Goal: Task Accomplishment & Management: Manage account settings

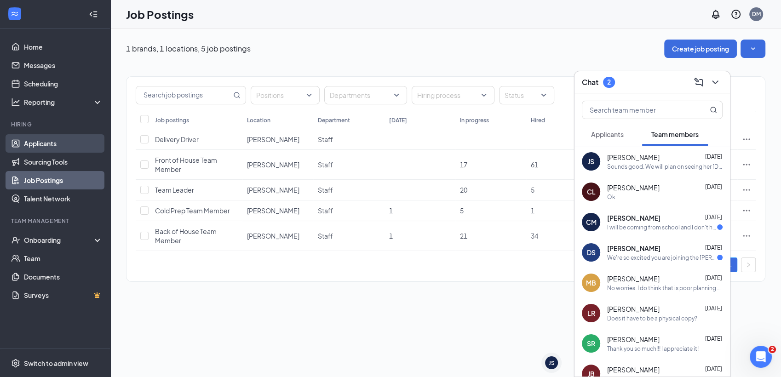
click at [54, 142] on link "Applicants" at bounding box center [63, 143] width 79 height 18
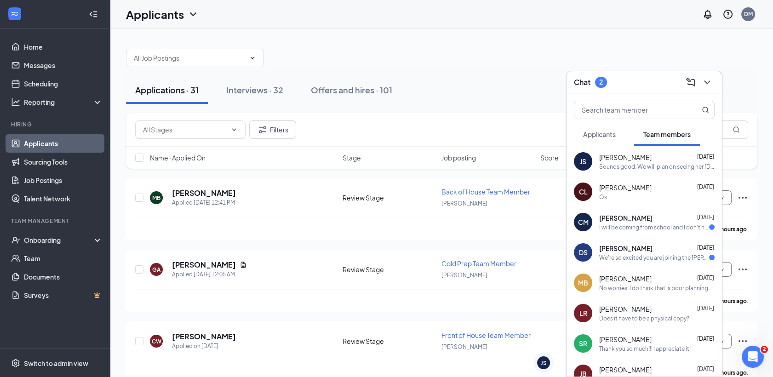
click at [583, 84] on h3 "Chat" at bounding box center [582, 82] width 17 height 10
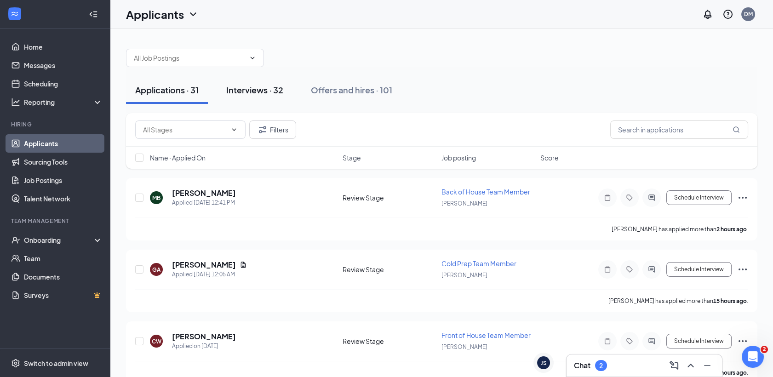
click at [261, 100] on button "Interviews · 32" at bounding box center [254, 90] width 75 height 28
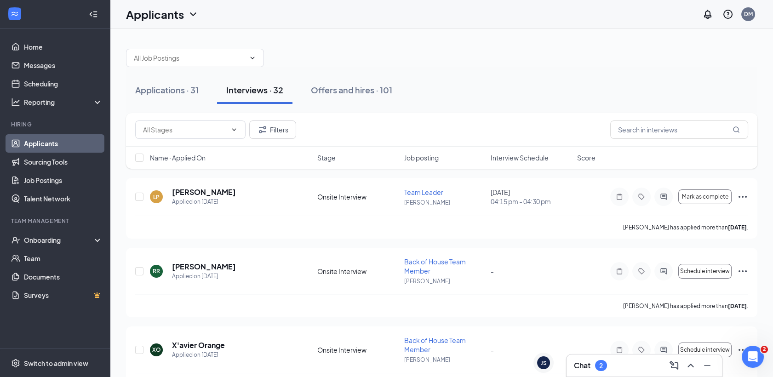
click at [515, 158] on span "Interview Schedule" at bounding box center [520, 157] width 58 height 9
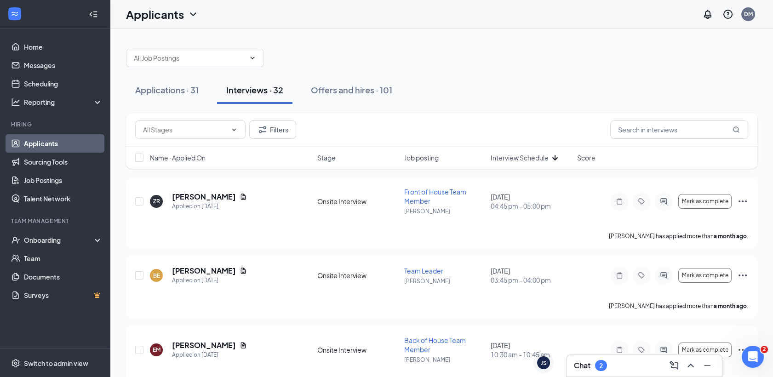
click at [515, 160] on span "Interview Schedule" at bounding box center [520, 157] width 58 height 9
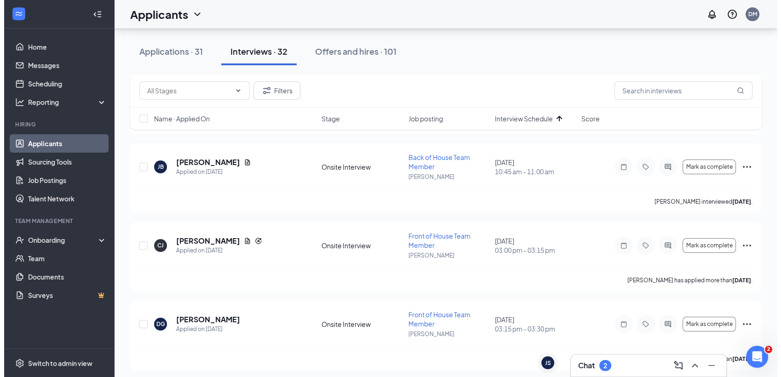
scroll to position [410, 0]
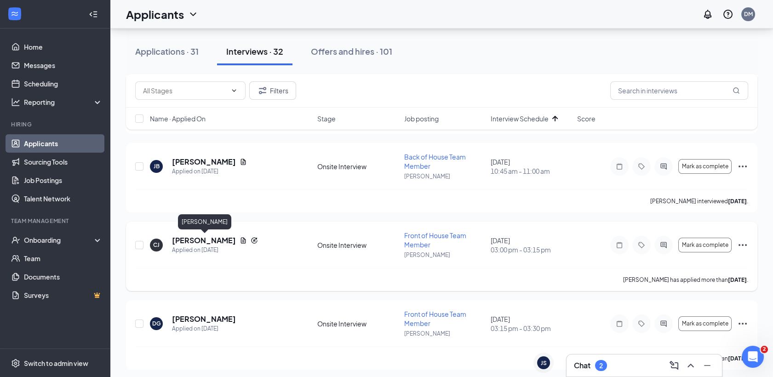
click at [194, 244] on h5 "[PERSON_NAME]" at bounding box center [204, 240] width 64 height 10
